Goal: Information Seeking & Learning: Understand process/instructions

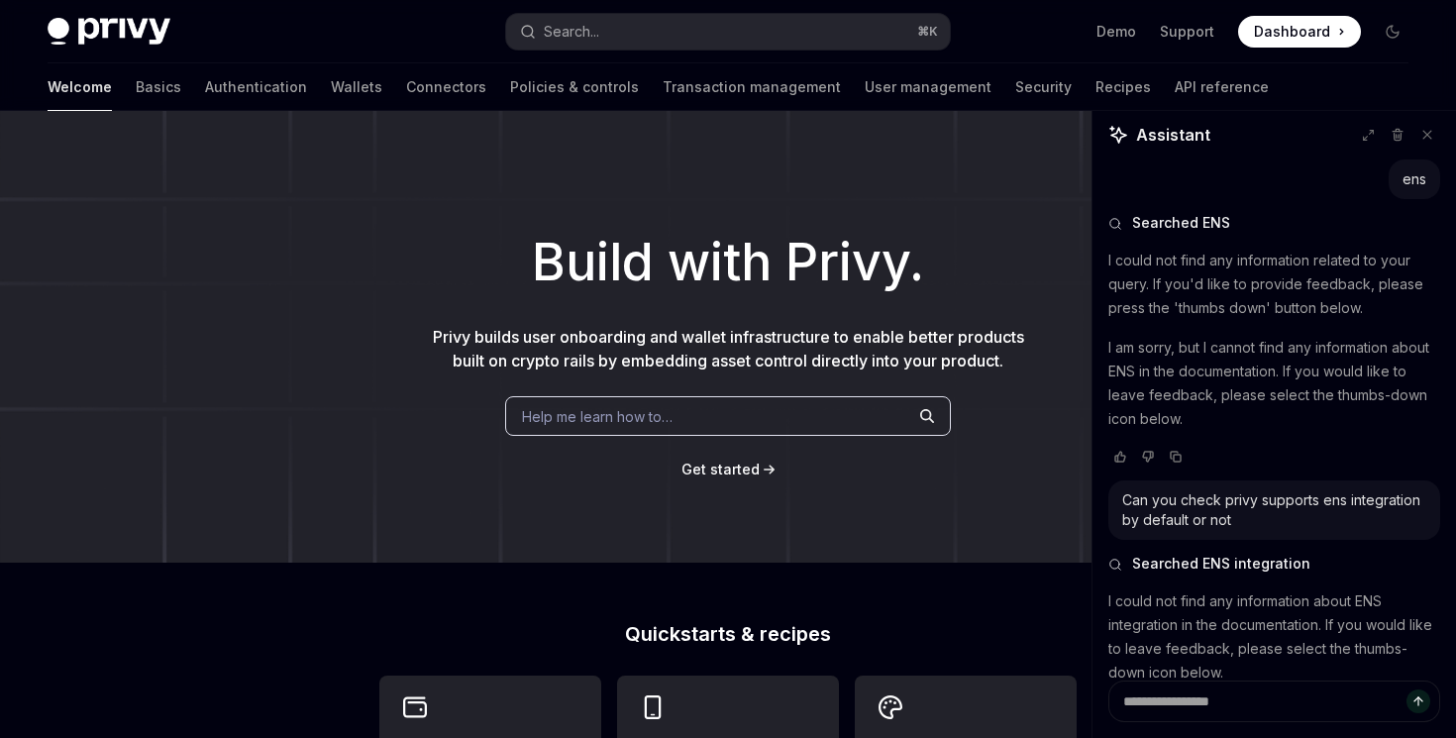
scroll to position [61, 0]
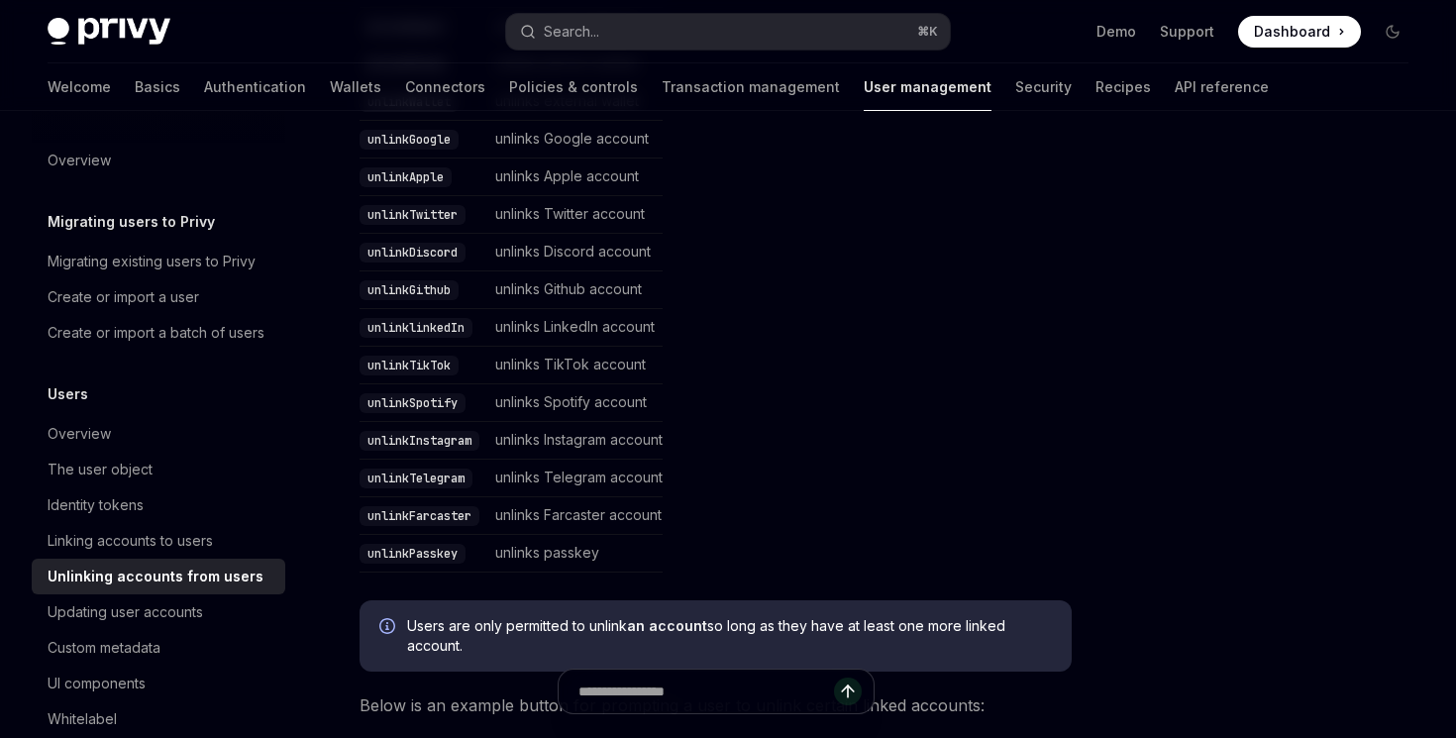
scroll to position [585, 0]
type textarea "*"
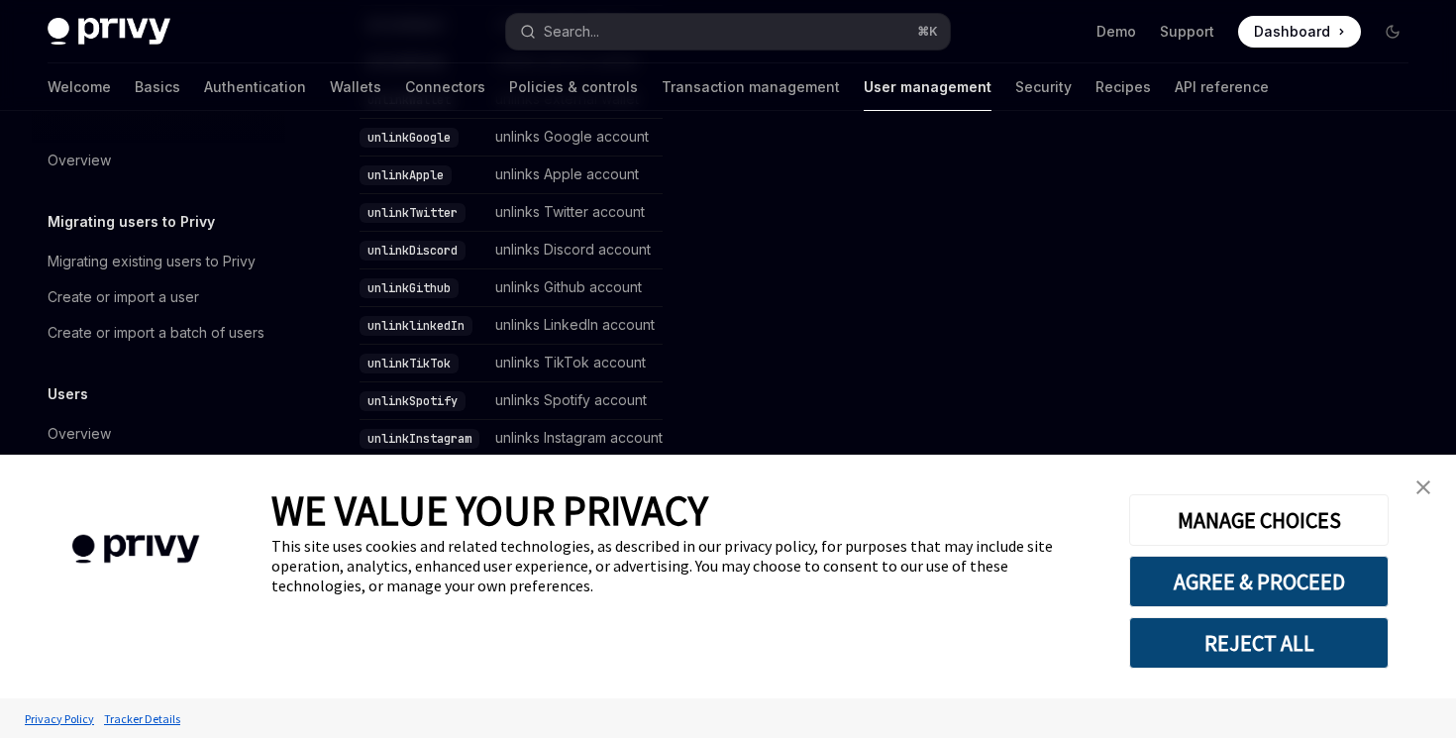
scroll to position [1146, 0]
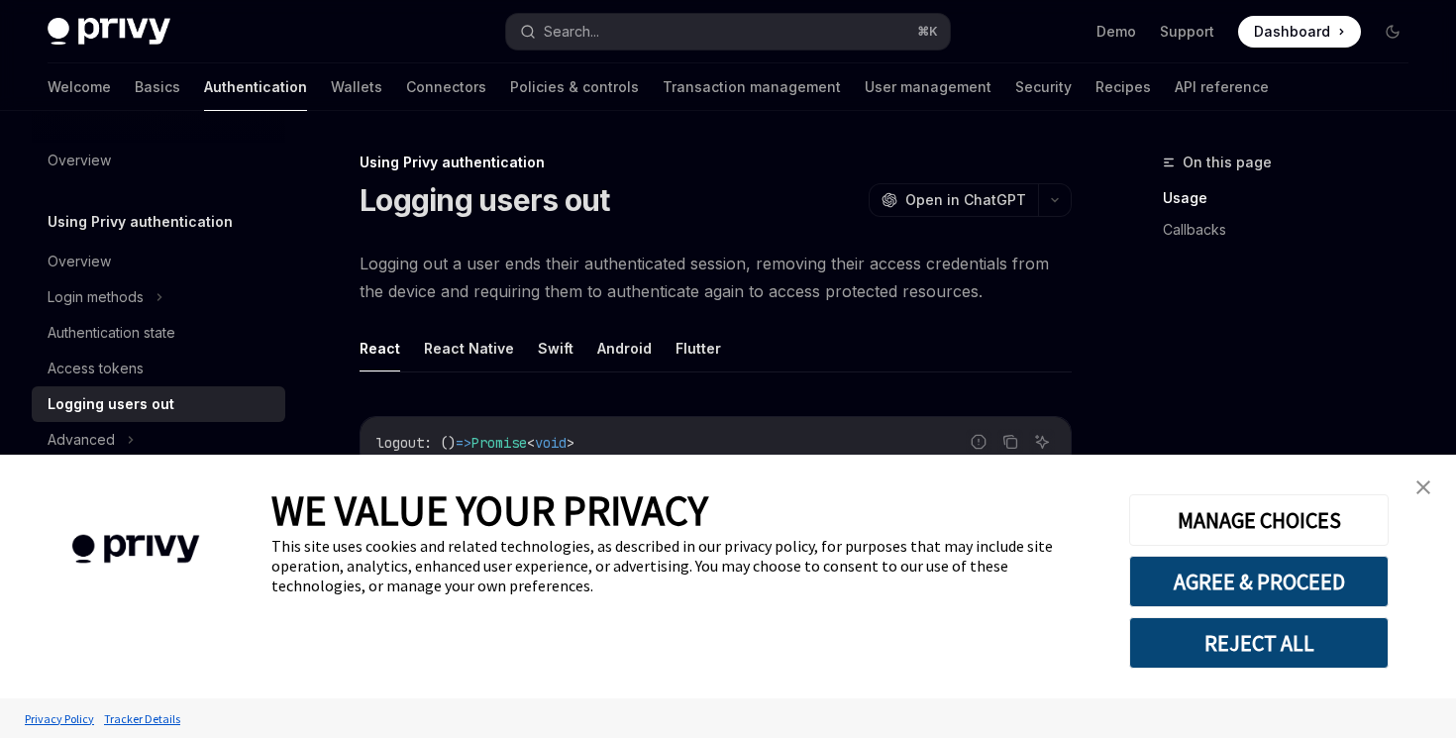
type textarea "*"
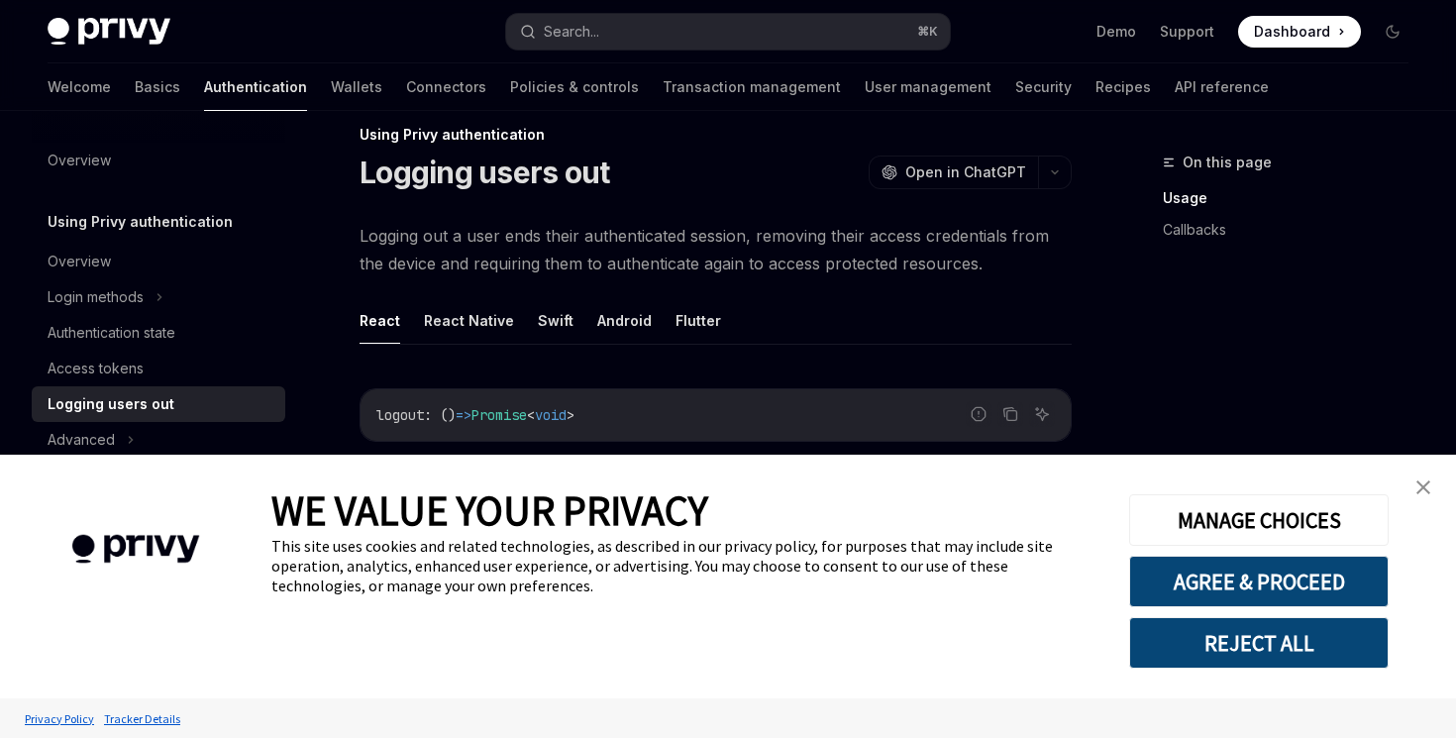
scroll to position [31, 0]
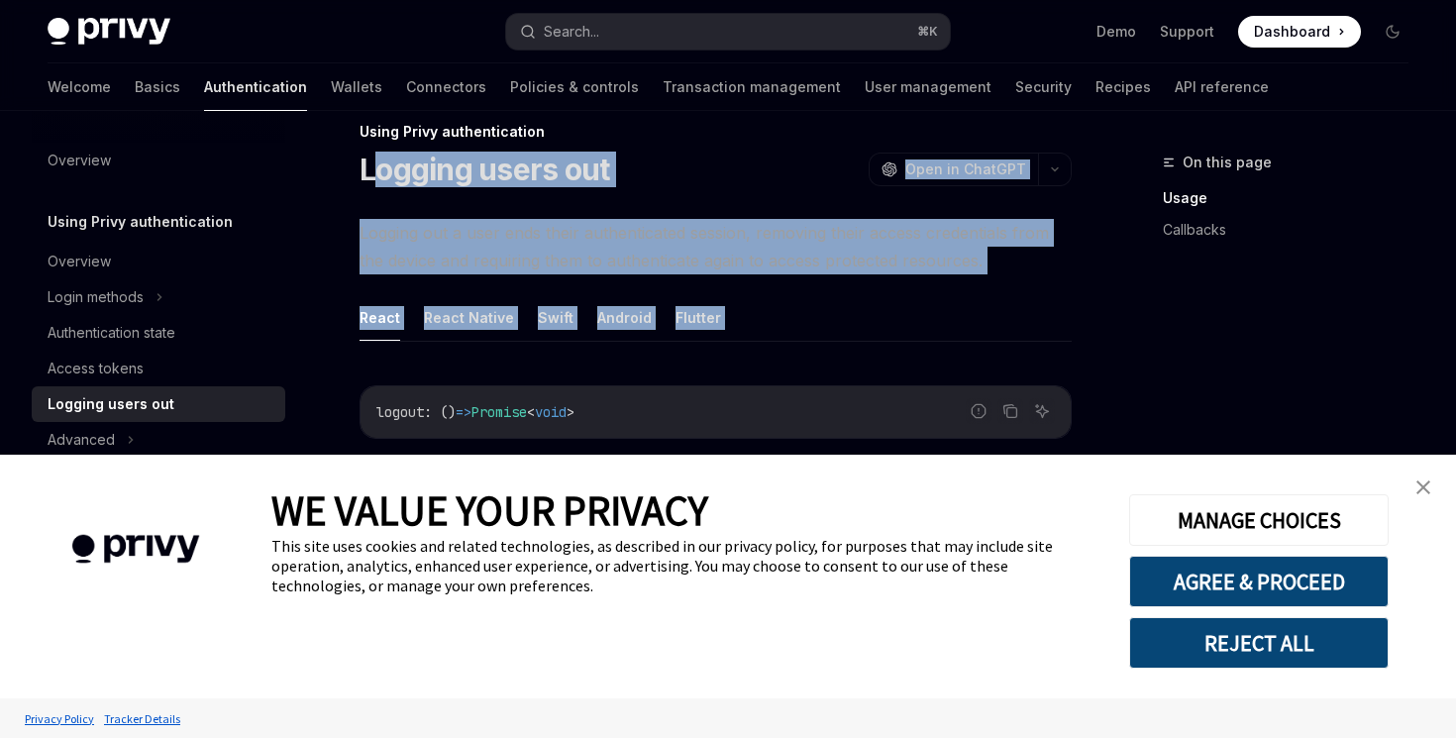
drag, startPoint x: 368, startPoint y: 170, endPoint x: 651, endPoint y: 357, distance: 338.1
click at [1272, 590] on button "AGREE & PROCEED" at bounding box center [1258, 581] width 259 height 51
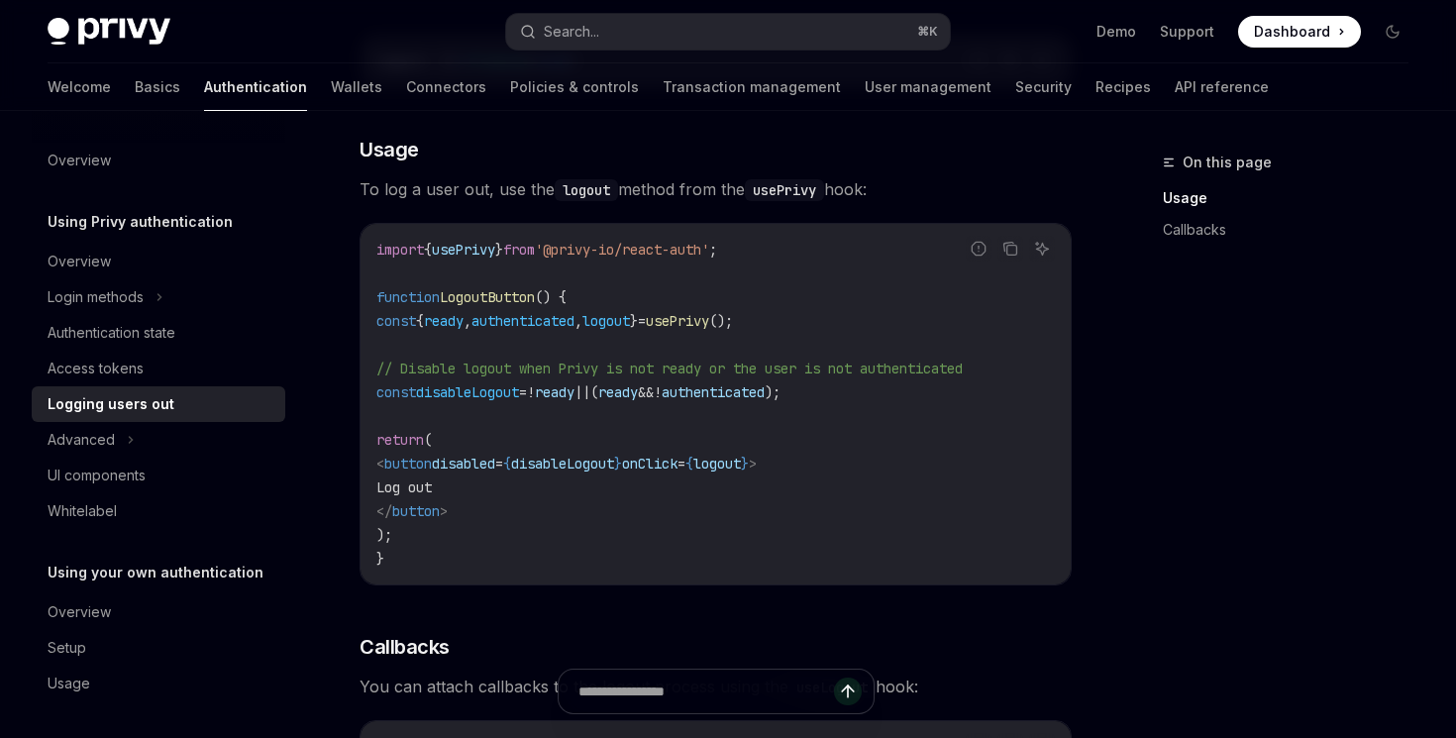
scroll to position [390, 0]
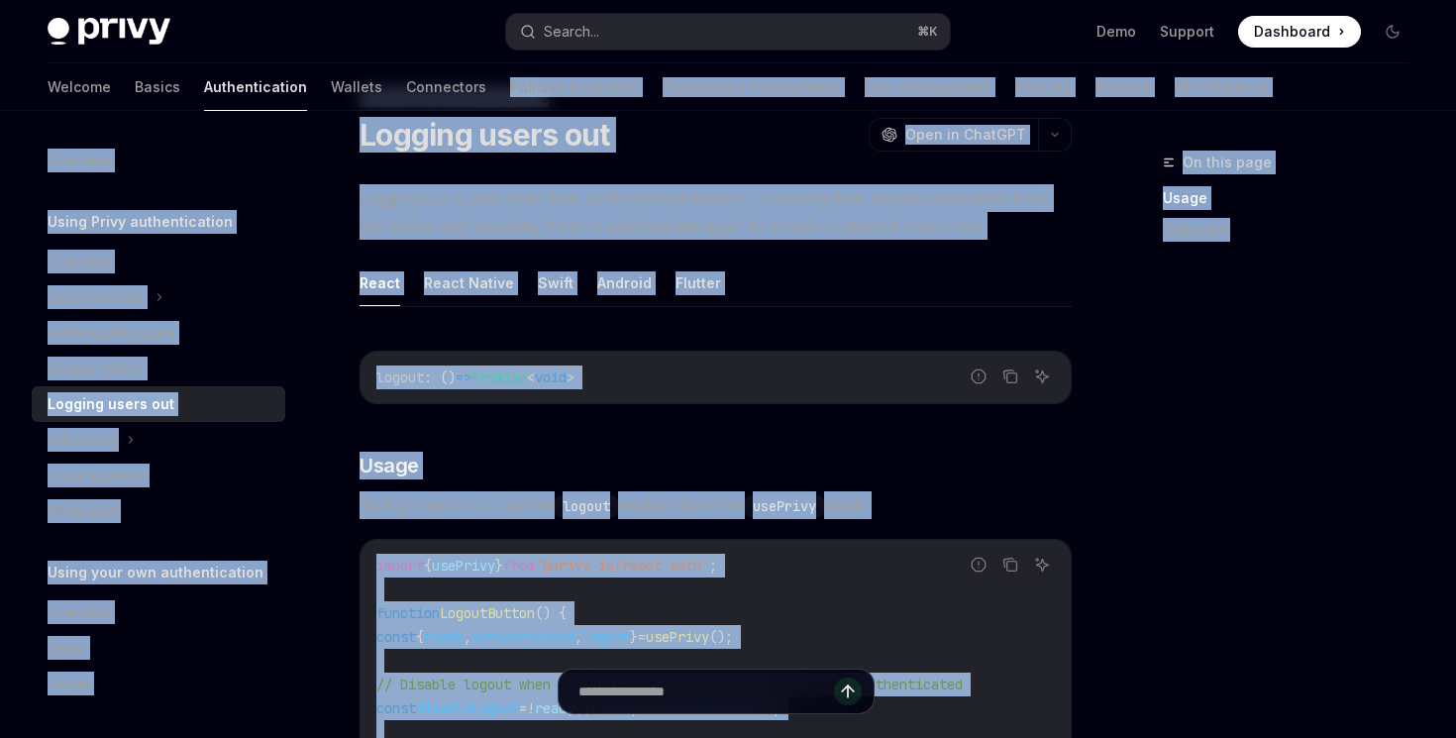
scroll to position [12, 0]
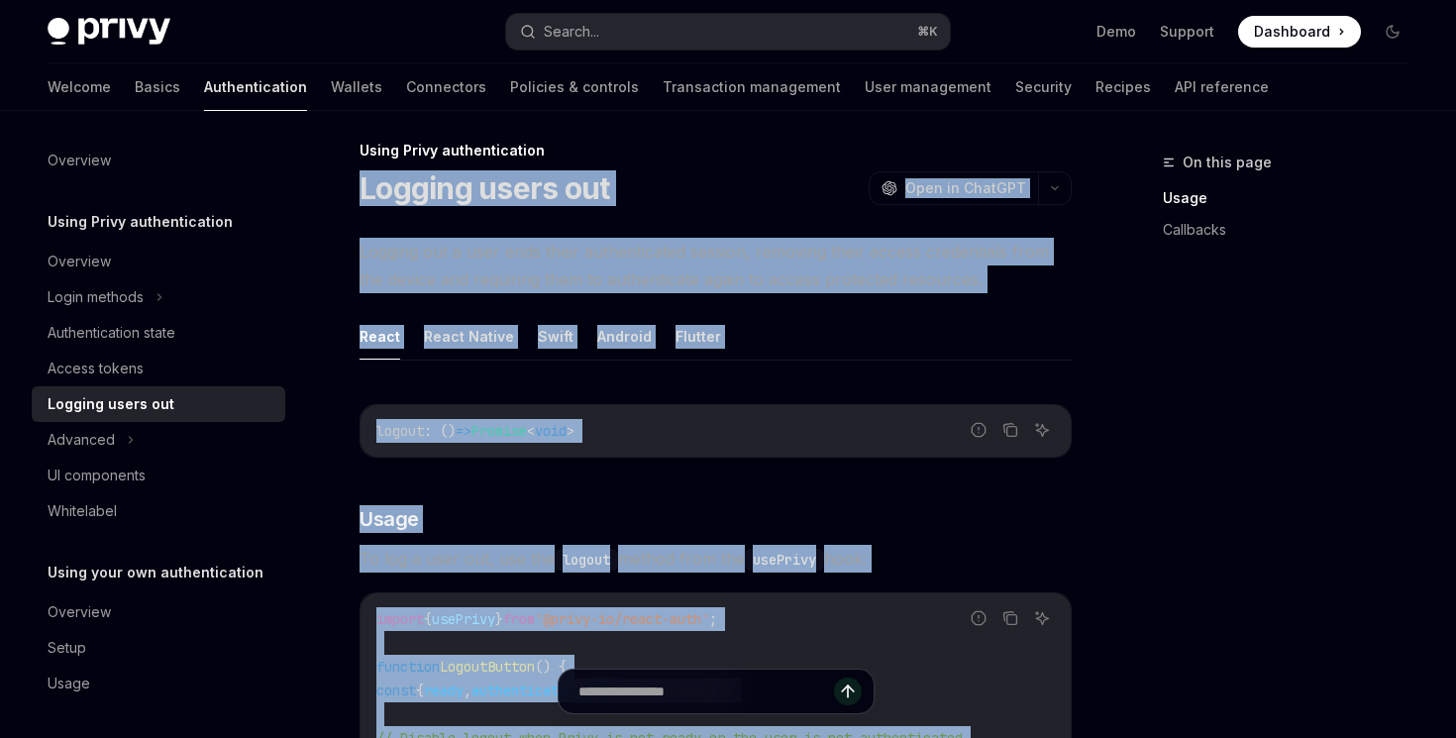
drag, startPoint x: 485, startPoint y: 412, endPoint x: 360, endPoint y: 192, distance: 252.8
copy div "Logging users out OpenAI Open in ChatGPT OpenAI Open in ChatGPT Logging out a u…"
